Goal: Check status

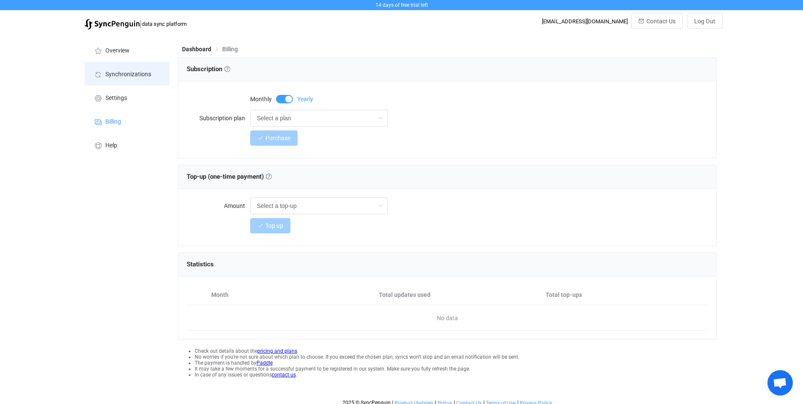
click at [122, 73] on span "Synchronizations" at bounding box center [128, 74] width 46 height 7
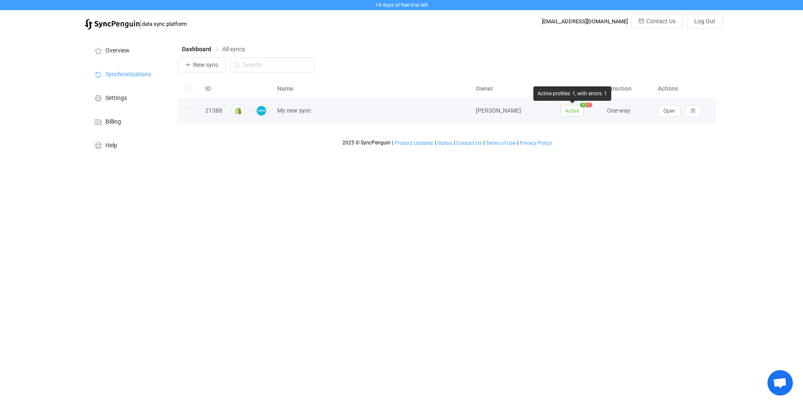
click at [572, 113] on span "Active" at bounding box center [572, 111] width 23 height 12
click at [665, 114] on span "Open" at bounding box center [670, 111] width 12 height 6
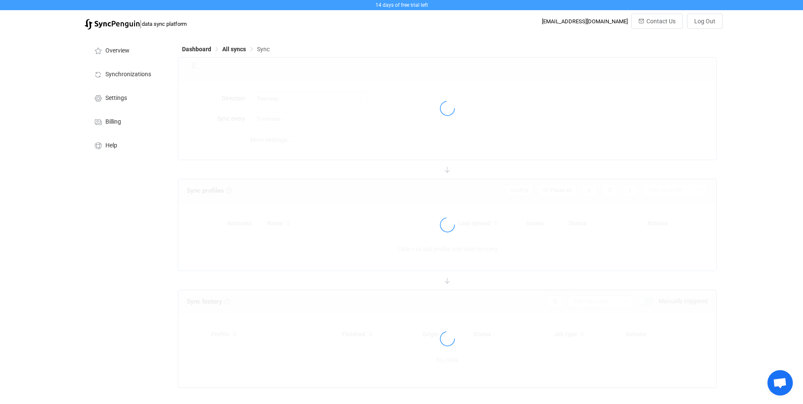
type input "Shopify → Xero"
type input "10 minutes"
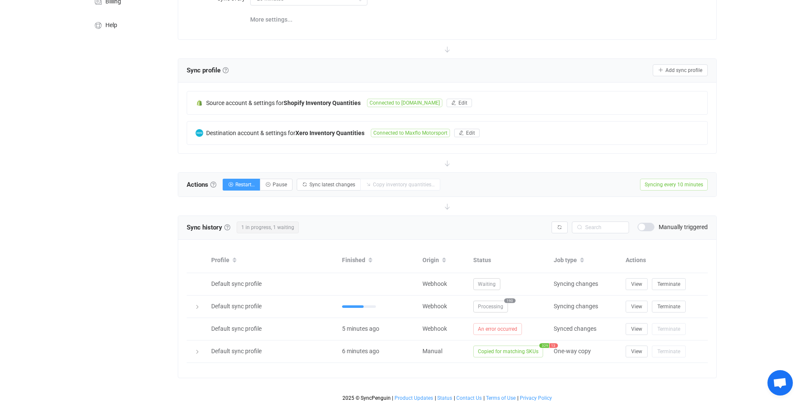
scroll to position [121, 0]
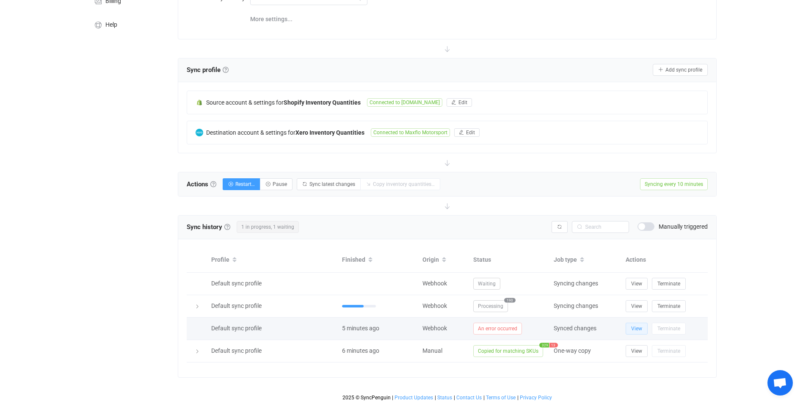
click at [631, 327] on span "View" at bounding box center [636, 329] width 11 height 6
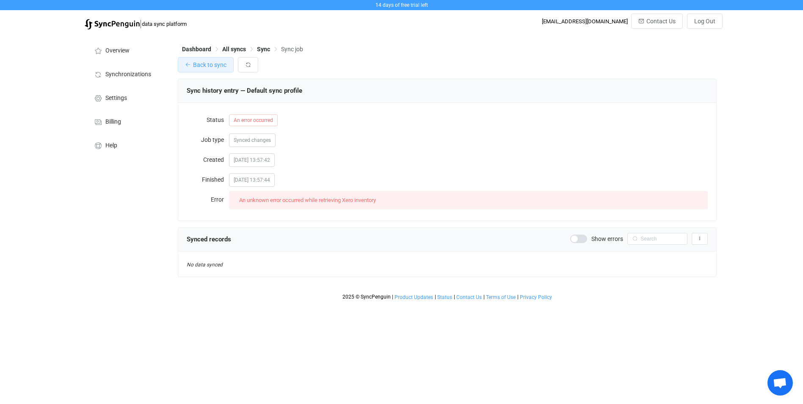
click at [207, 71] on button "Back to sync" at bounding box center [206, 64] width 56 height 15
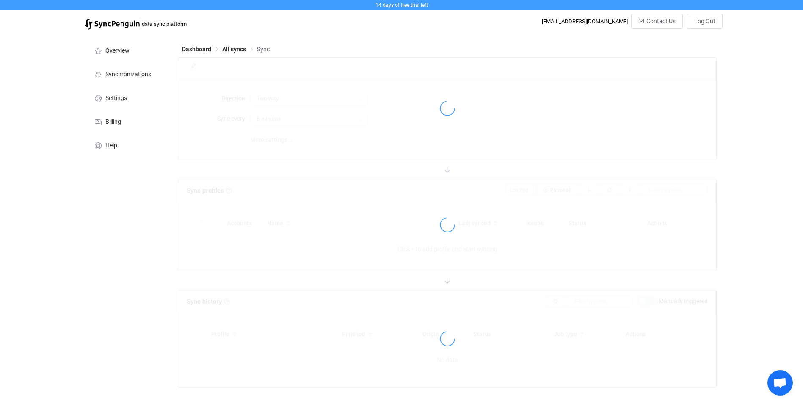
type input "Shopify → Xero"
type input "10 minutes"
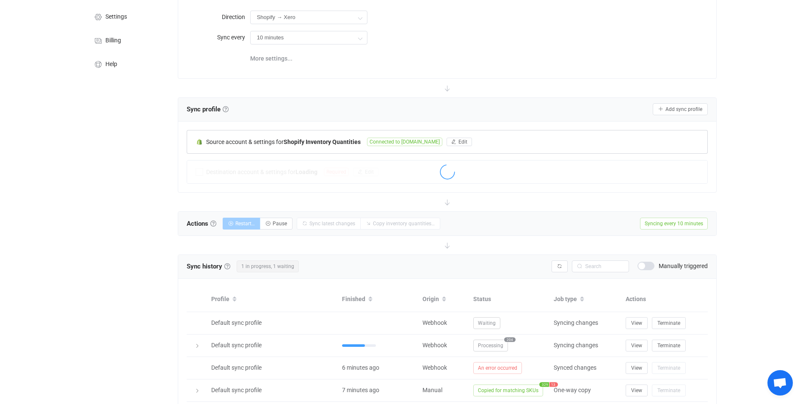
scroll to position [85, 0]
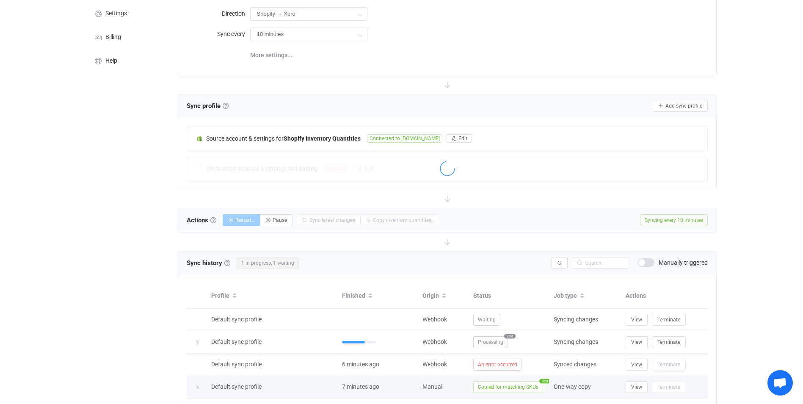
click at [518, 389] on span "Copied for matching SKUs" at bounding box center [508, 387] width 70 height 12
click at [639, 388] on span "View" at bounding box center [636, 387] width 11 height 6
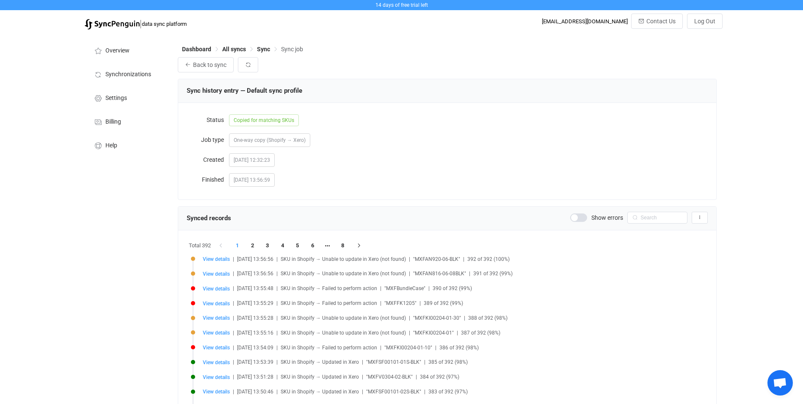
click at [586, 221] on span at bounding box center [578, 217] width 17 height 8
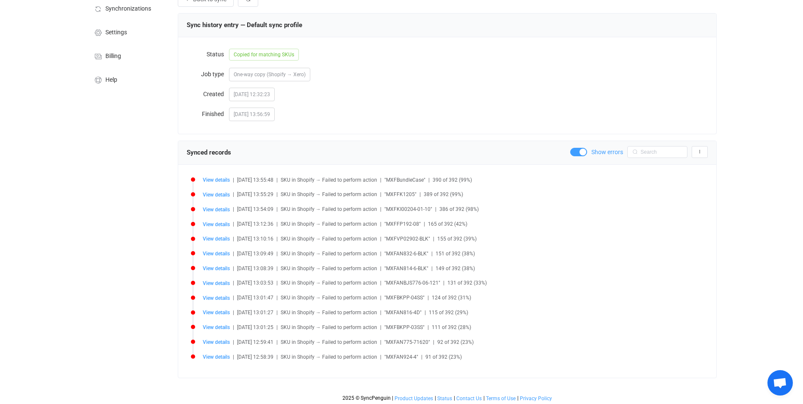
scroll to position [68, 0]
